Goal: Transaction & Acquisition: Obtain resource

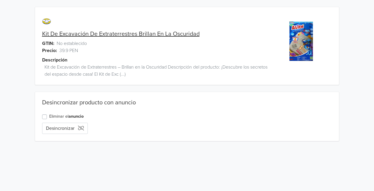
click at [65, 116] on label "Eliminar el anuncio" at bounding box center [66, 116] width 34 height 7
click at [0, 0] on input "Eliminar el anuncio" at bounding box center [0, 0] width 0 height 0
click at [58, 125] on button "Eliminar anuncio" at bounding box center [67, 128] width 50 height 11
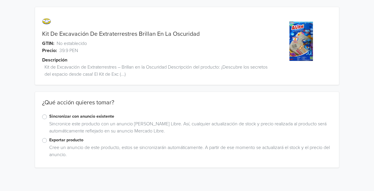
click at [55, 142] on label "Exportar producto" at bounding box center [190, 140] width 283 height 7
click at [0, 0] on input "Exportar producto" at bounding box center [0, 0] width 0 height 0
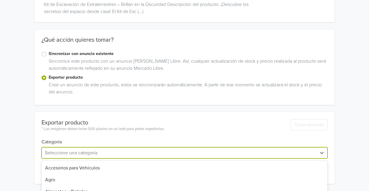
scroll to position [121, 0]
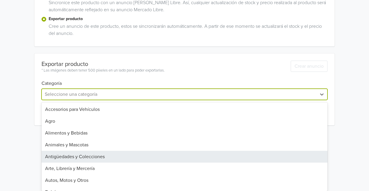
click at [258, 100] on div "31 results available. Use Up and Down to choose options, press Enter to select …" at bounding box center [184, 94] width 286 height 11
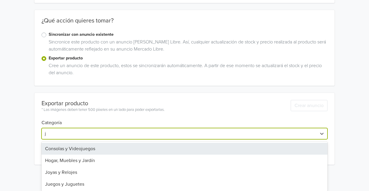
type input "ju"
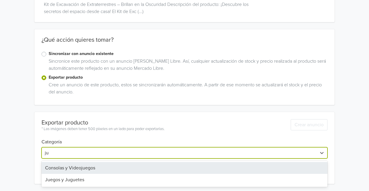
scroll to position [63, 0]
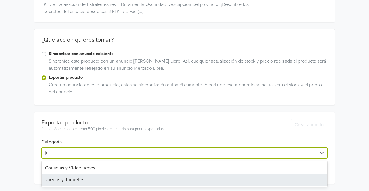
click at [124, 179] on div "Juegos y Juguetes" at bounding box center [184, 180] width 286 height 12
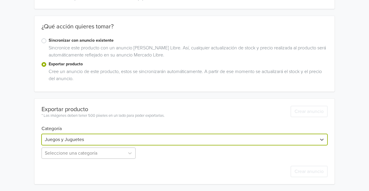
scroll to position [135, 0]
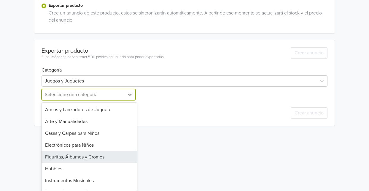
click at [119, 100] on div "25 results available. Use Up and Down to choose options, press Enter to select …" at bounding box center [88, 94] width 95 height 11
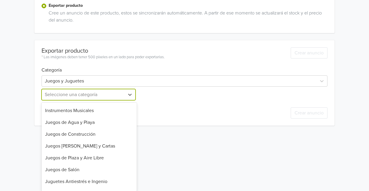
scroll to position [73, 0]
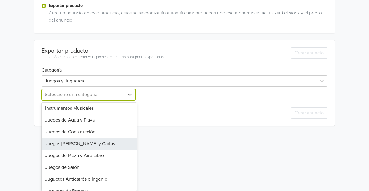
click at [81, 145] on div "Juegos [PERSON_NAME] y Cartas" at bounding box center [88, 144] width 95 height 12
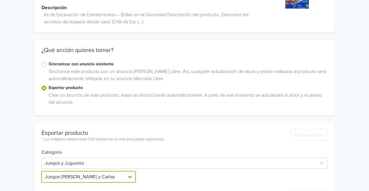
scroll to position [98, 0]
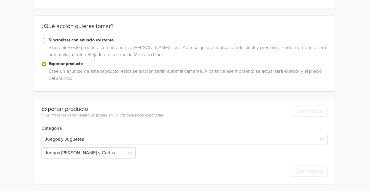
click at [197, 158] on div "Juegos y Juguetes Juegos [PERSON_NAME] y Cartas" at bounding box center [184, 145] width 286 height 27
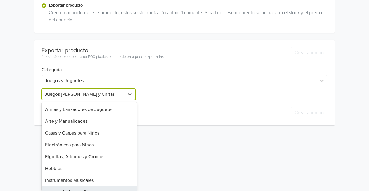
click at [110, 100] on div "25 results available. Use Up and Down to choose options, press Enter to select …" at bounding box center [88, 94] width 95 height 11
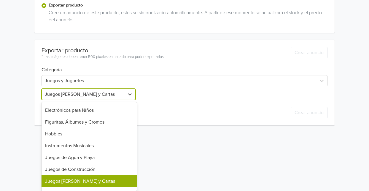
click at [75, 184] on div "Juegos [PERSON_NAME] y Cartas" at bounding box center [88, 182] width 95 height 12
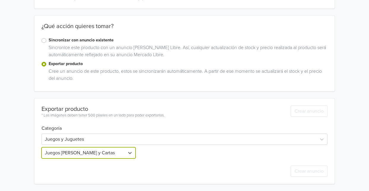
scroll to position [157, 0]
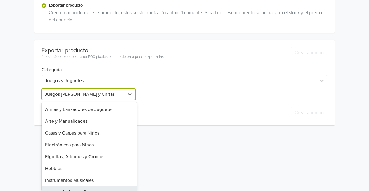
click at [123, 100] on div "option Juegos [PERSON_NAME] y Cartas, selected. 25 results available. Use Up an…" at bounding box center [88, 94] width 95 height 11
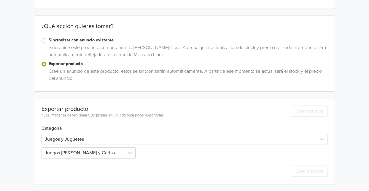
scroll to position [98, 0]
click at [209, 91] on div "× Ocurrió un error al encontrar una categoría. Kit De Excavación De Extraterres…" at bounding box center [184, 47] width 360 height 290
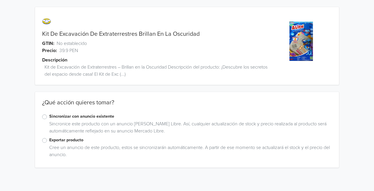
click at [49, 142] on label "Exportar producto" at bounding box center [190, 140] width 283 height 7
click at [0, 0] on input "Exportar producto" at bounding box center [0, 0] width 0 height 0
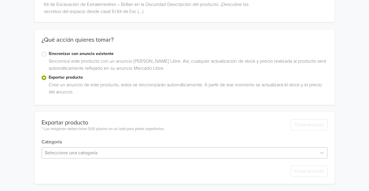
scroll to position [121, 0]
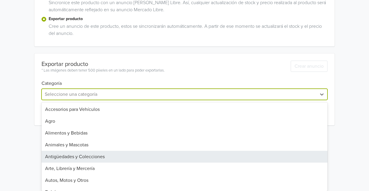
click at [93, 100] on div "31 results available. Use Up and Down to choose options, press Enter to select …" at bounding box center [184, 94] width 286 height 11
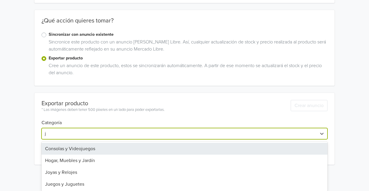
type input "ju"
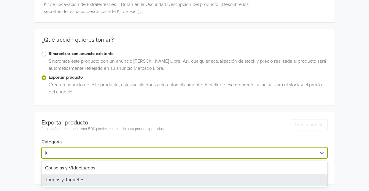
click at [50, 177] on div "Juegos y Juguetes" at bounding box center [184, 180] width 286 height 12
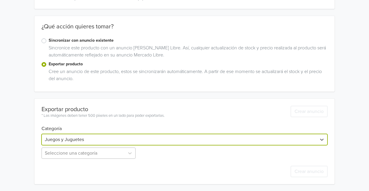
scroll to position [135, 0]
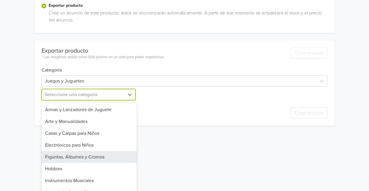
click at [96, 100] on div "25 results available. Use Up and Down to choose options, press Enter to select …" at bounding box center [88, 94] width 95 height 11
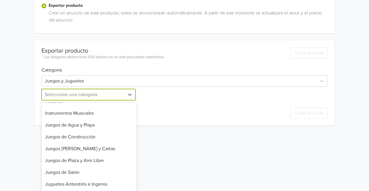
scroll to position [70, 0]
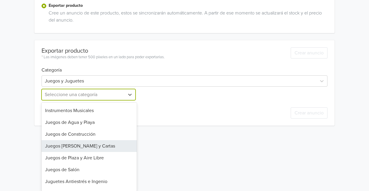
click at [87, 145] on div "Juegos [PERSON_NAME] y Cartas" at bounding box center [88, 146] width 95 height 12
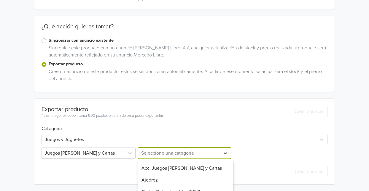
scroll to position [135, 0]
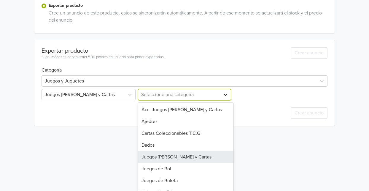
click at [220, 100] on div "12 results available. Use Up and Down to choose options, press Enter to select …" at bounding box center [184, 94] width 95 height 11
click at [203, 156] on div "Juegos [PERSON_NAME] y Cartas" at bounding box center [185, 157] width 95 height 12
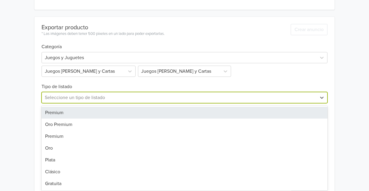
click at [143, 103] on div "7 results available. Use Up and Down to choose options, press Enter to select t…" at bounding box center [184, 97] width 286 height 11
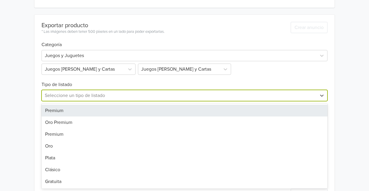
click at [90, 110] on div "Premium" at bounding box center [184, 111] width 286 height 12
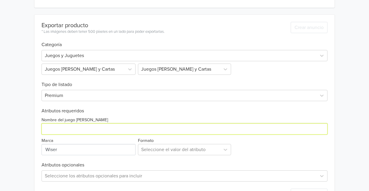
click at [78, 124] on input "Nombre del juego de mesa" at bounding box center [184, 129] width 286 height 11
type input "Alien Excavation Kit"
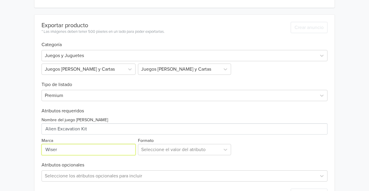
click at [48, 148] on input "Marca" at bounding box center [88, 149] width 94 height 11
type input "Montoy"
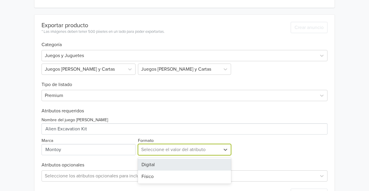
click at [191, 154] on div "Seleccione el valor del atributo" at bounding box center [178, 150] width 81 height 11
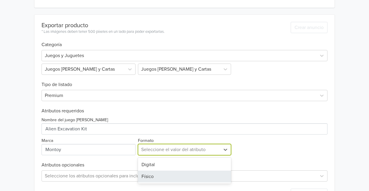
click at [147, 179] on div "Físico" at bounding box center [184, 177] width 93 height 12
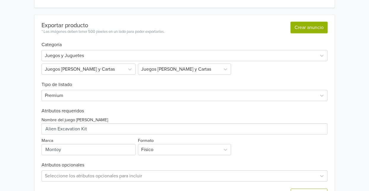
click at [321, 22] on button "Crear anuncio" at bounding box center [308, 27] width 37 height 11
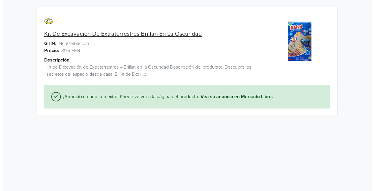
scroll to position [0, 0]
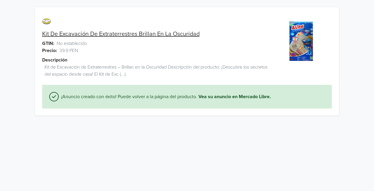
click at [151, 33] on link "Kit De Excavación De Extraterrestres Brillan En La Oscuridad" at bounding box center [120, 34] width 157 height 7
